Goal: Register for event/course

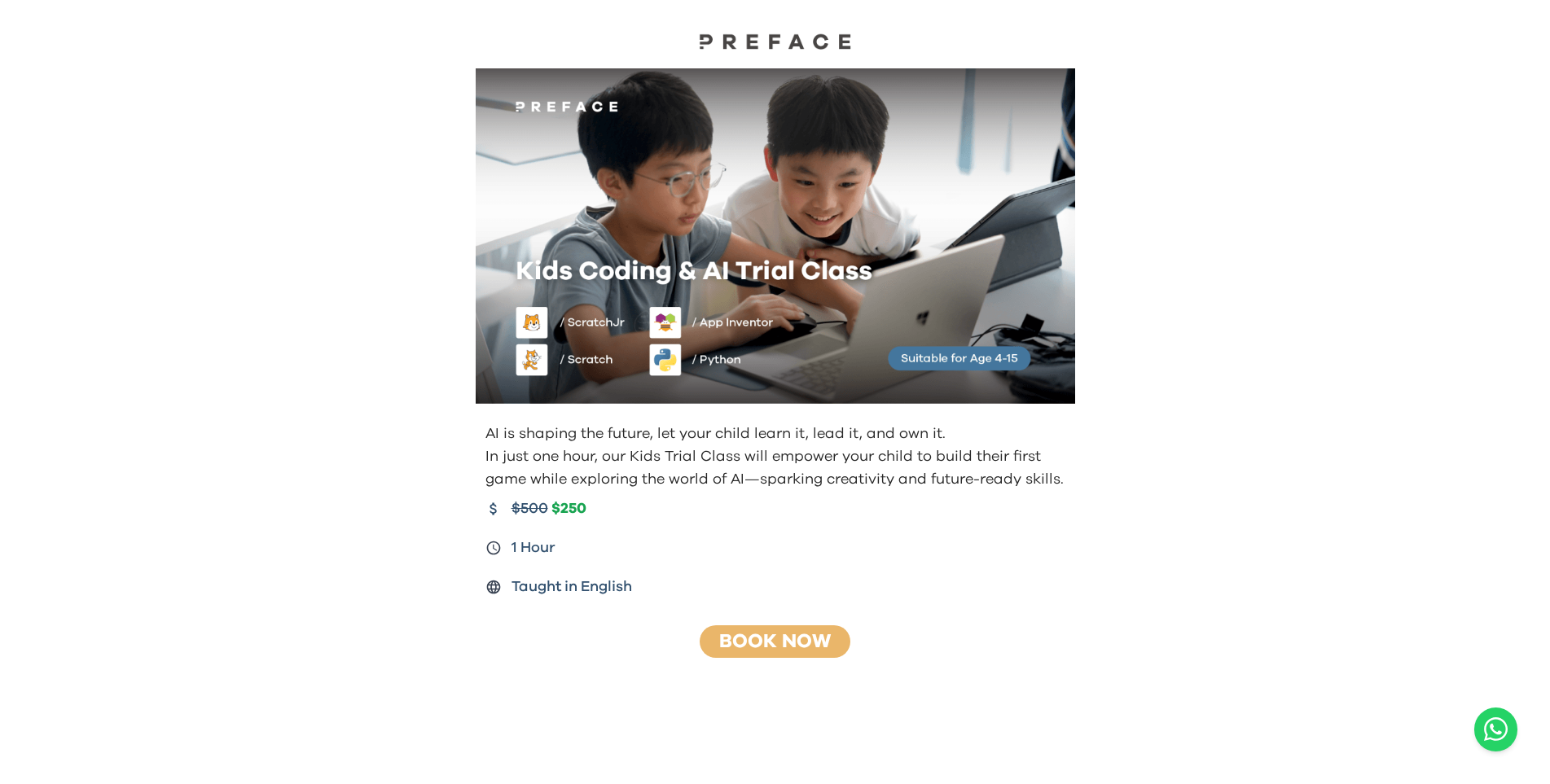
drag, startPoint x: 85, startPoint y: 306, endPoint x: 54, endPoint y: 306, distance: 31.0
click at [54, 306] on div "AI is shaping the future, let your child learn it, lead it, and own it. In just…" at bounding box center [775, 392] width 1550 height 784
click at [813, 618] on div "AI is shaping the future, let your child learn it, lead it, and own it. In just…" at bounding box center [775, 391] width 626 height 643
click at [812, 618] on div "AI is shaping the future, let your child learn it, lead it, and own it. In just…" at bounding box center [775, 391] width 626 height 643
drag, startPoint x: 812, startPoint y: 618, endPoint x: 786, endPoint y: 662, distance: 51.1
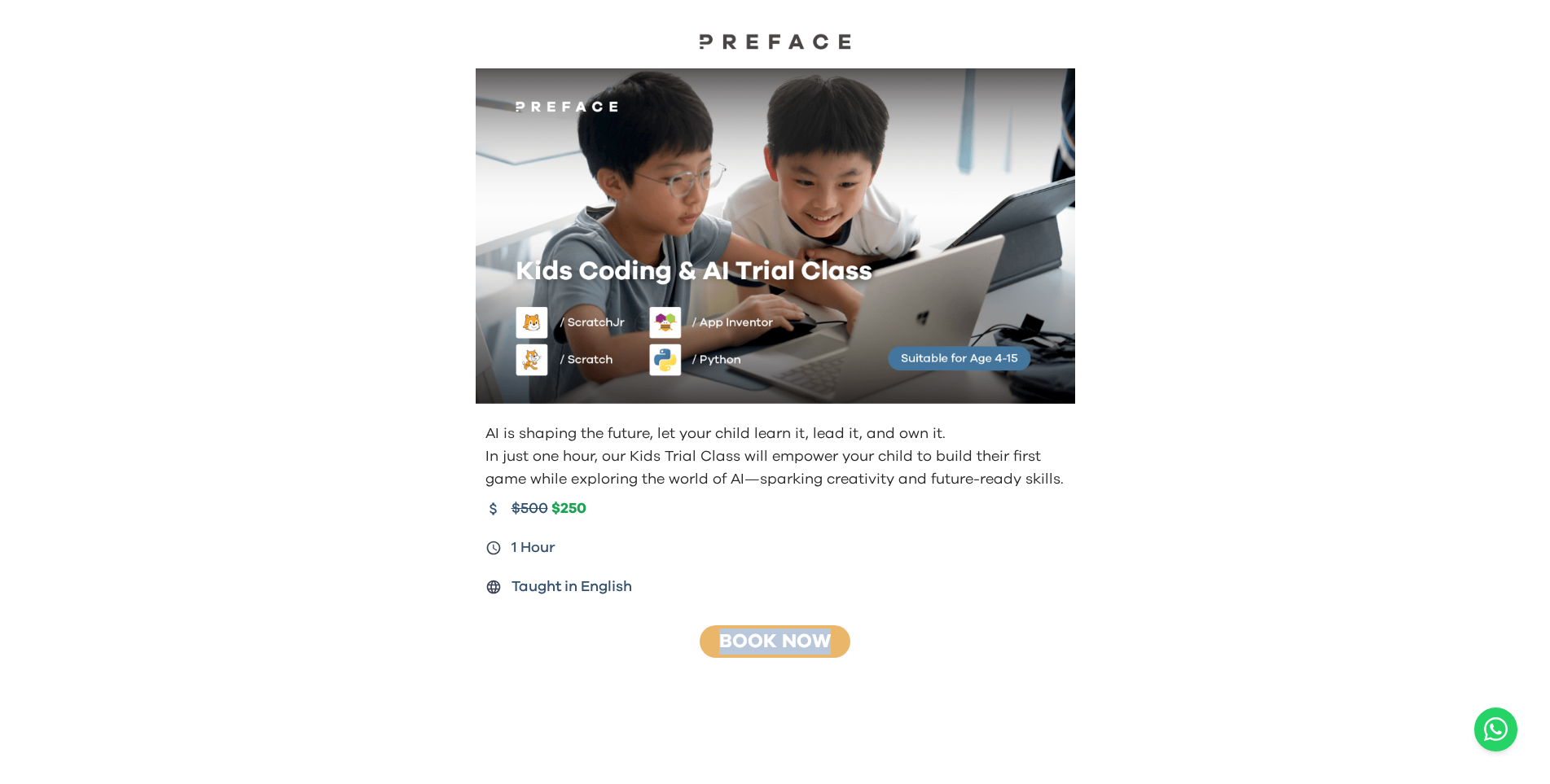
click at [786, 662] on div "AI is shaping the future, let your child learn it, lead it, and own it. In just…" at bounding box center [775, 391] width 626 height 643
click at [786, 662] on div at bounding box center [775, 685] width 626 height 52
click at [794, 632] on link "Book Now" at bounding box center [775, 642] width 111 height 19
click at [792, 632] on link "Book Now" at bounding box center [775, 642] width 111 height 19
